Goal: Task Accomplishment & Management: Manage account settings

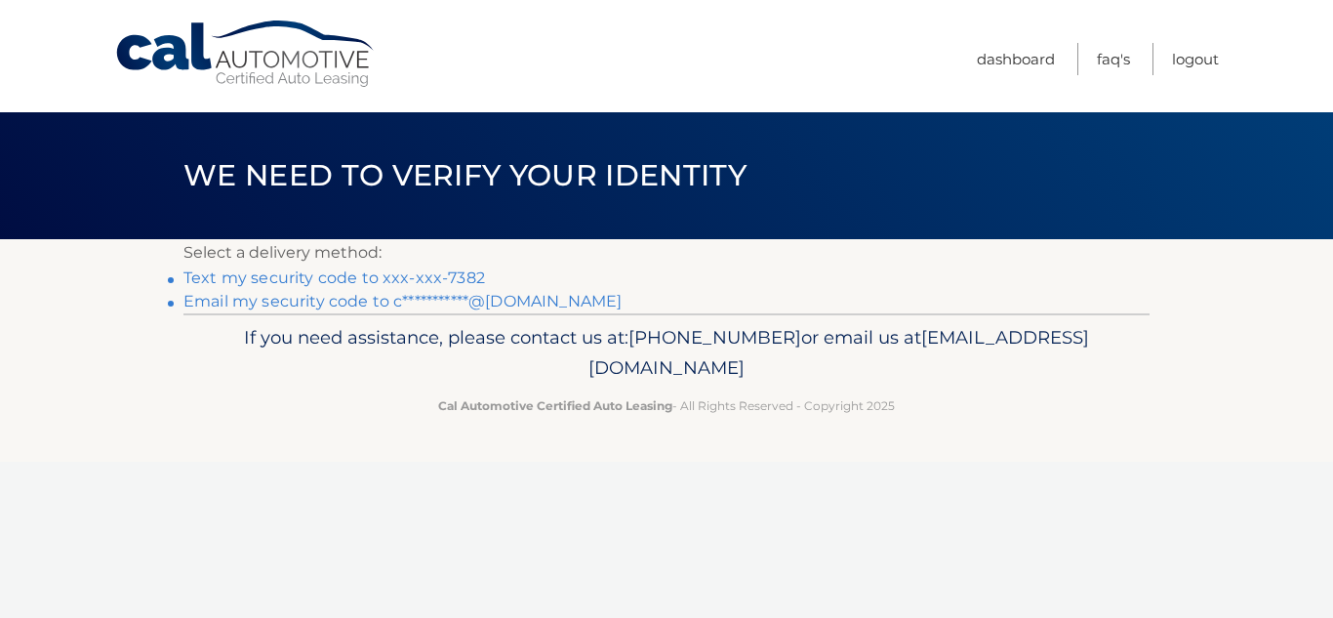
click at [330, 277] on link "Text my security code to xxx-xxx-7382" at bounding box center [334, 277] width 302 height 19
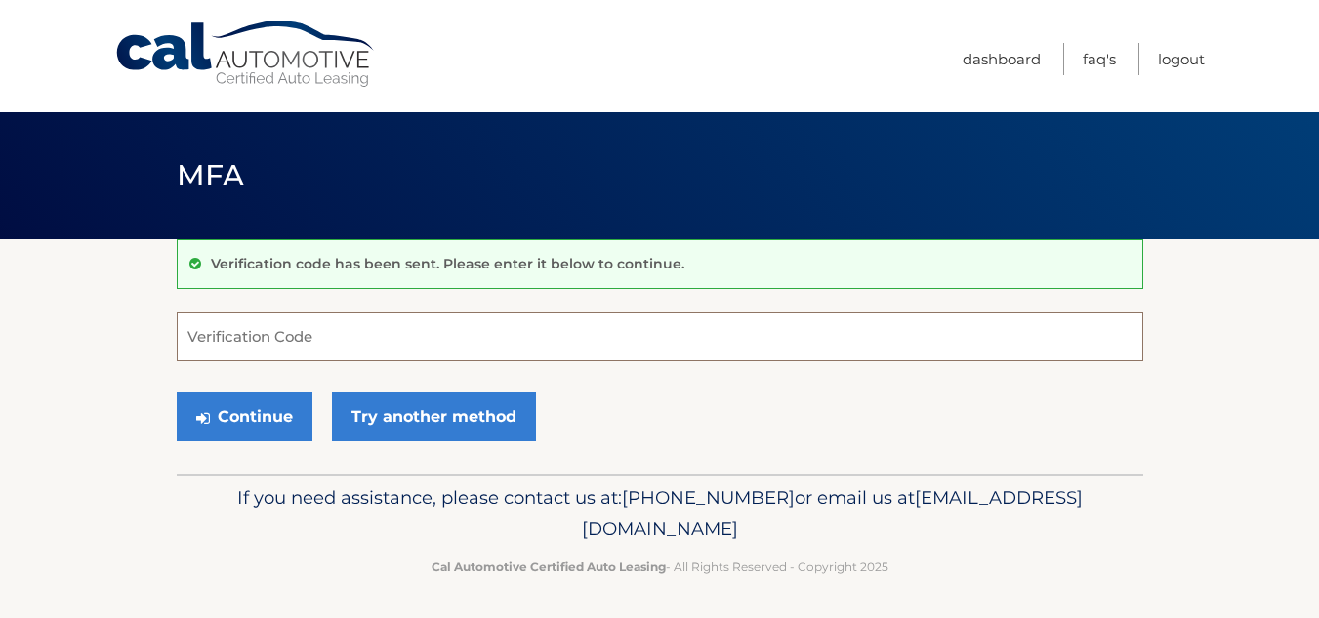
click at [338, 336] on input "Verification Code" at bounding box center [660, 336] width 966 height 49
type input "403968"
click at [177, 392] on button "Continue" at bounding box center [245, 416] width 136 height 49
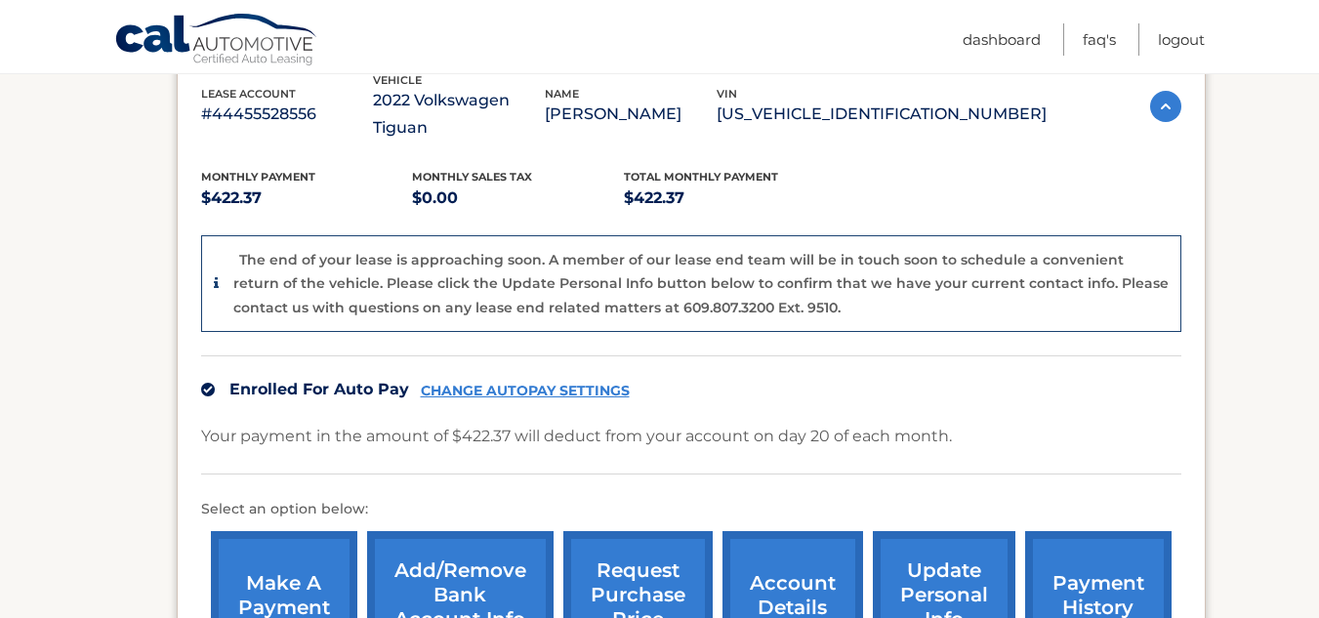
scroll to position [390, 0]
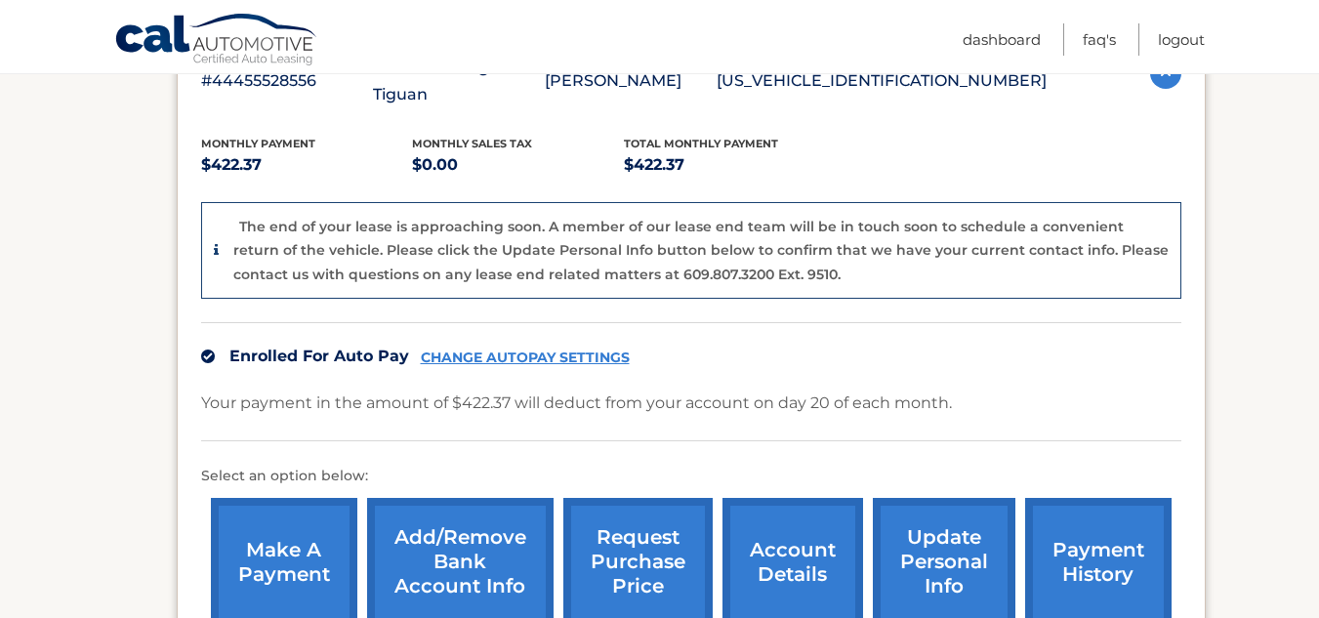
click at [475, 511] on link "Add/Remove bank account info" at bounding box center [460, 562] width 186 height 128
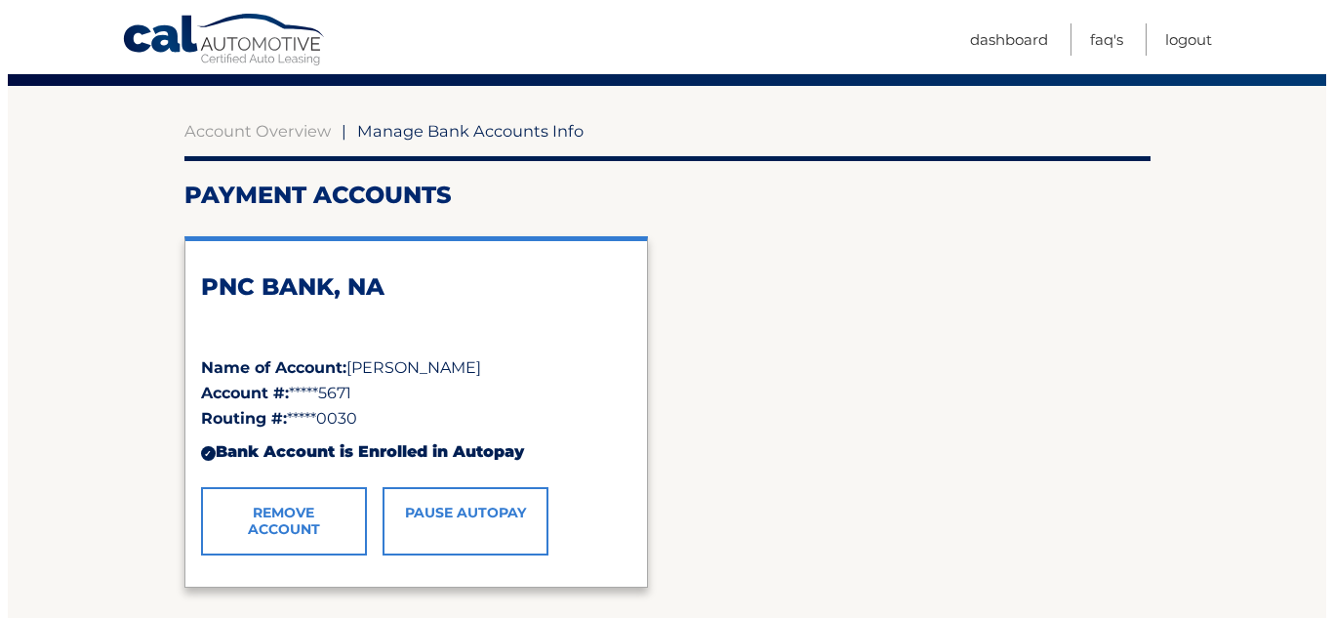
scroll to position [195, 0]
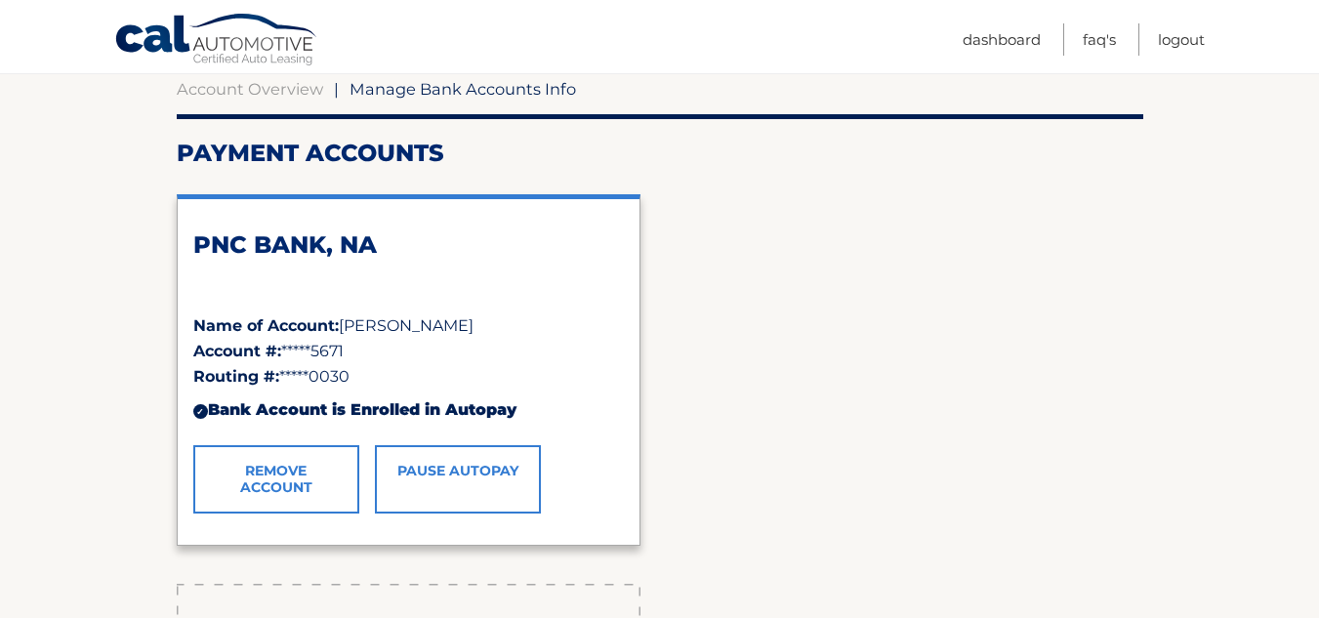
click at [335, 480] on link "Remove Account" at bounding box center [276, 479] width 166 height 68
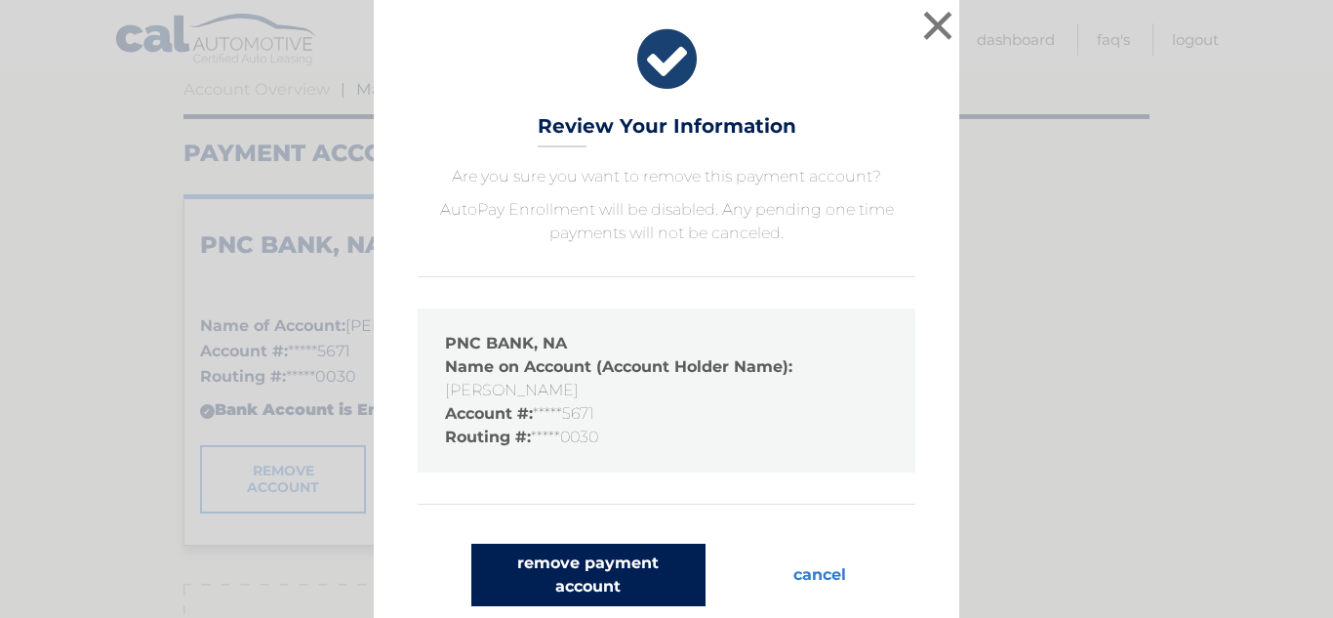
click at [636, 568] on button "remove payment account" at bounding box center [588, 575] width 234 height 62
